Goal: Consume media (video, audio): Consume media (video, audio)

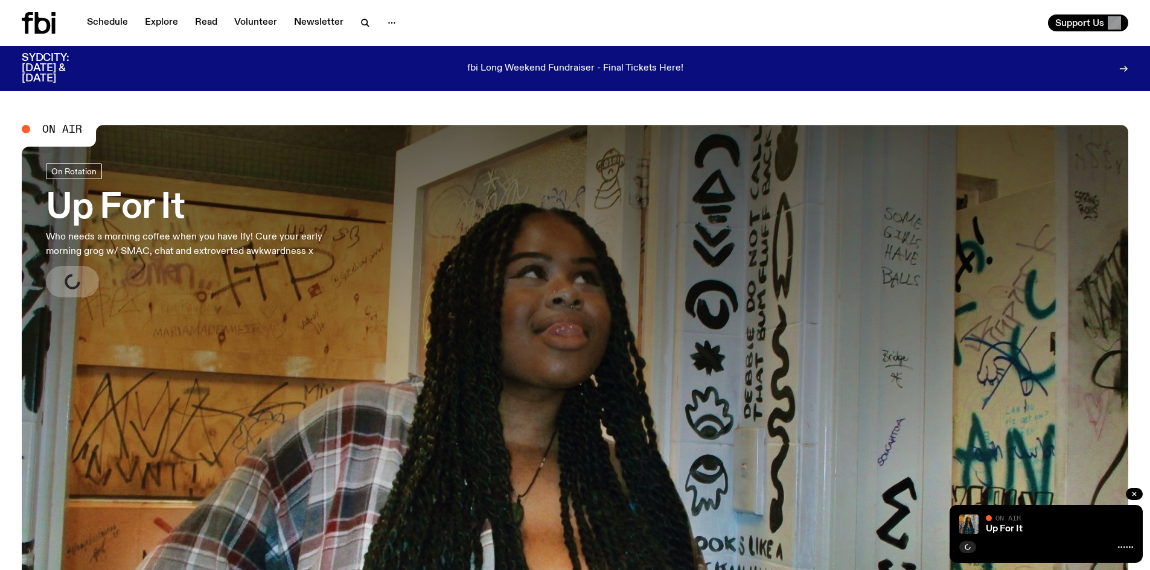
click at [608, 7] on div "Schedule Explore Read Volunteer Newsletter Support Us" at bounding box center [575, 23] width 1150 height 46
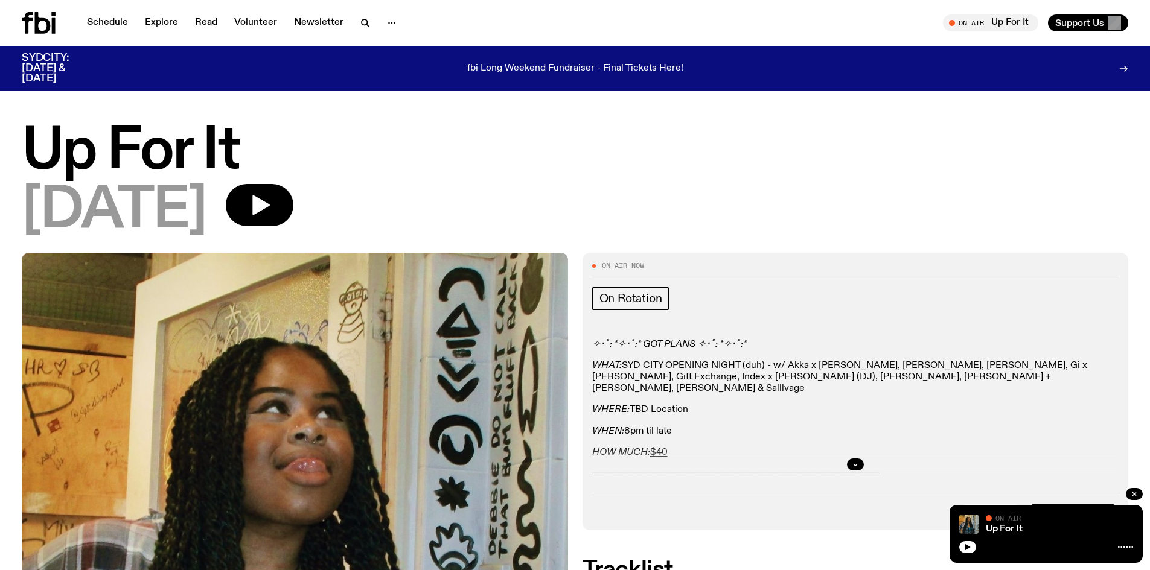
click at [288, 179] on h1 "Up For It" at bounding box center [575, 152] width 1107 height 54
click at [270, 197] on icon "button" at bounding box center [261, 206] width 18 height 20
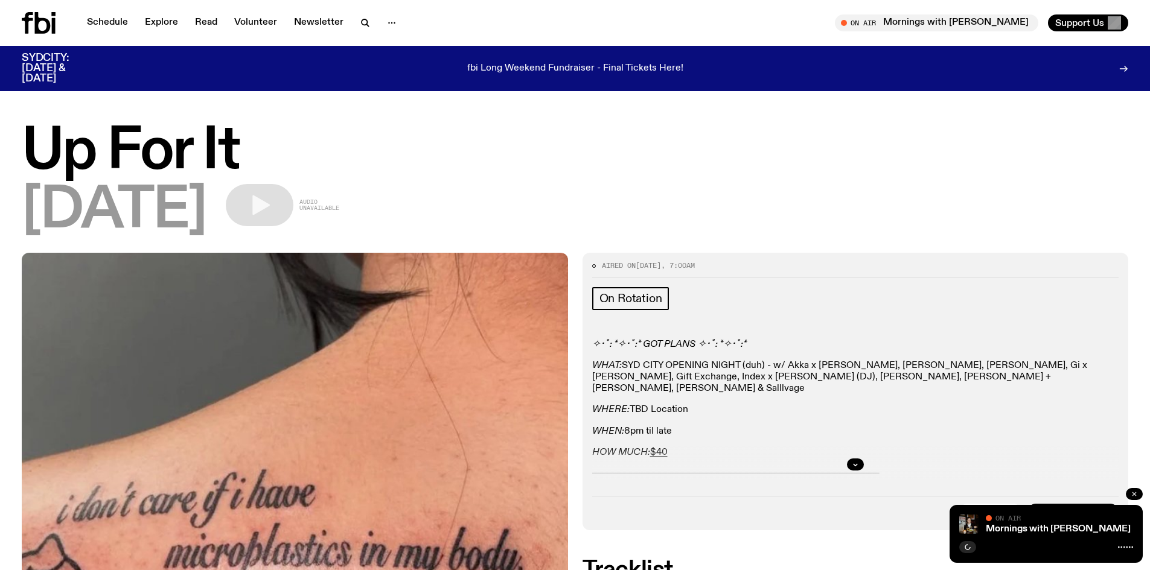
click at [1131, 490] on button "button" at bounding box center [1134, 494] width 17 height 12
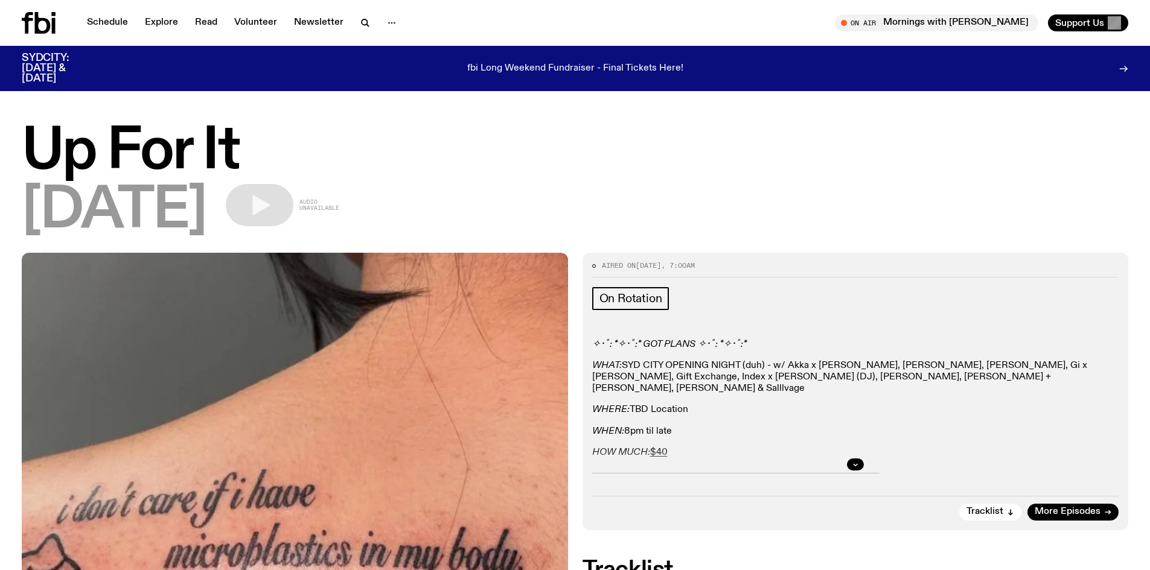
click at [330, 234] on div "[DATE] Audio unavailable" at bounding box center [575, 211] width 1107 height 54
click at [762, 462] on div at bounding box center [855, 465] width 527 height 39
click at [873, 467] on div at bounding box center [855, 465] width 527 height 39
click at [846, 465] on div at bounding box center [855, 465] width 527 height 39
click at [855, 462] on icon "button" at bounding box center [855, 464] width 7 height 7
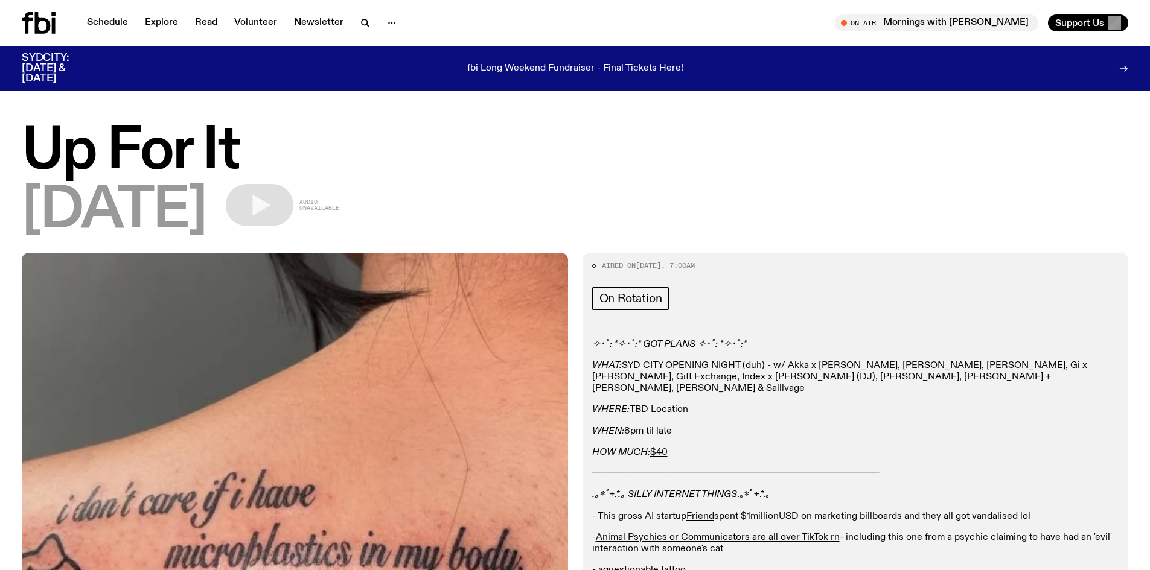
click at [354, 136] on h1 "Up For It" at bounding box center [575, 152] width 1107 height 54
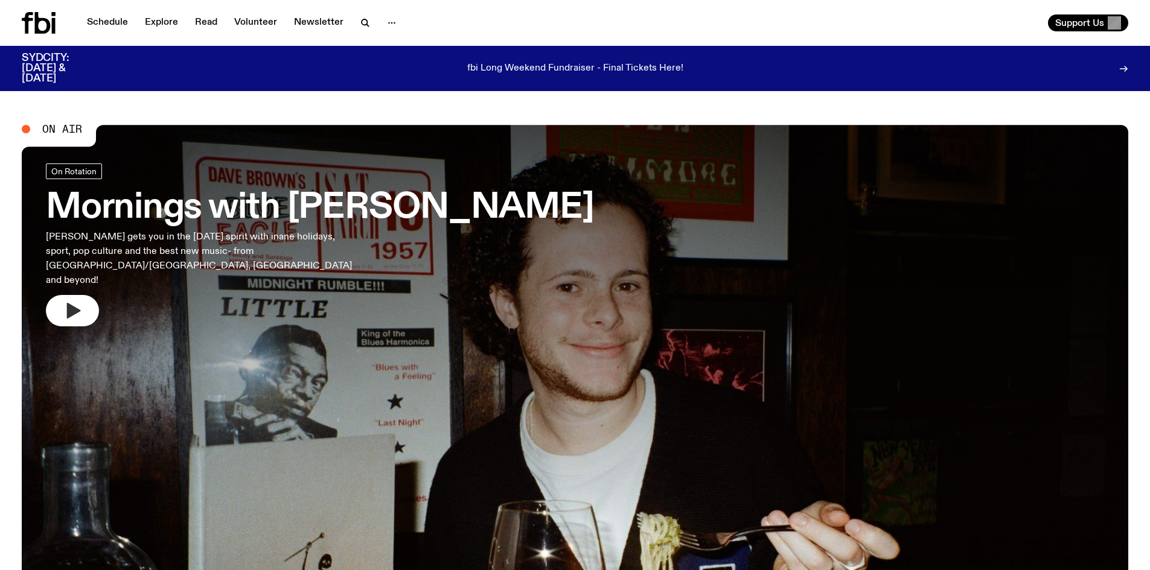
click at [76, 295] on button "button" at bounding box center [72, 310] width 53 height 31
